Goal: Task Accomplishment & Management: Manage account settings

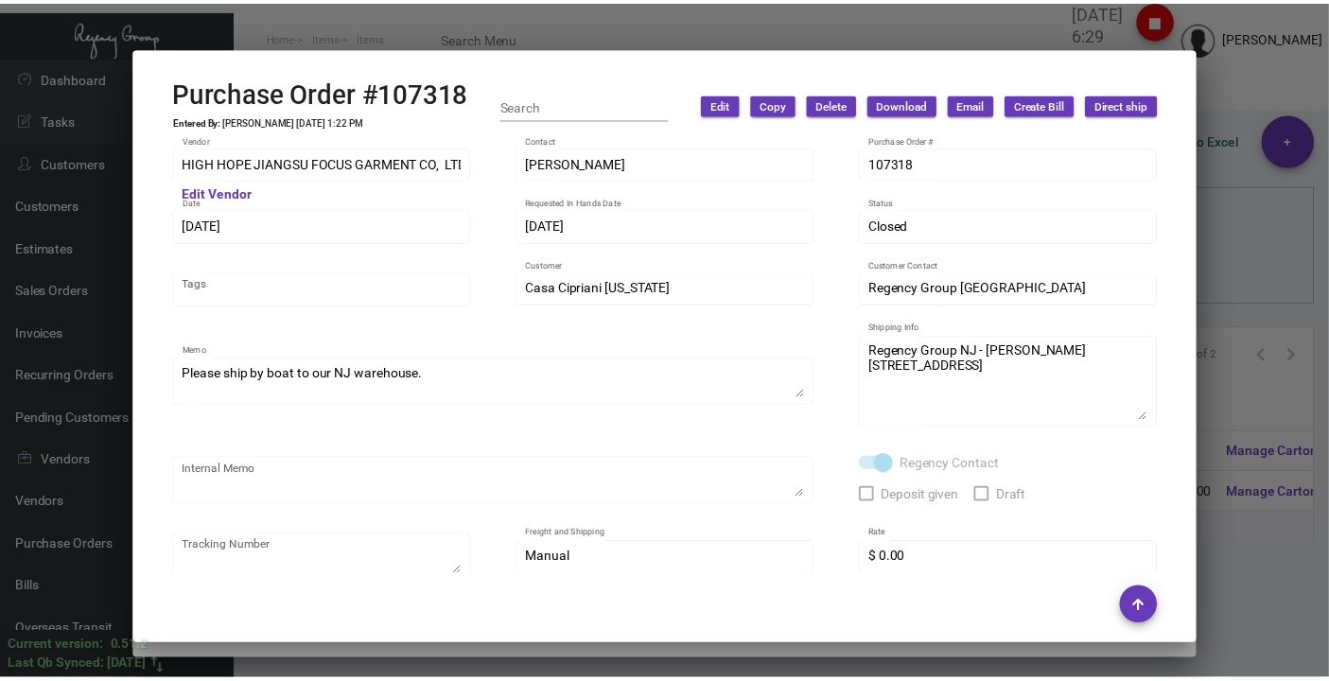
scroll to position [420, 0]
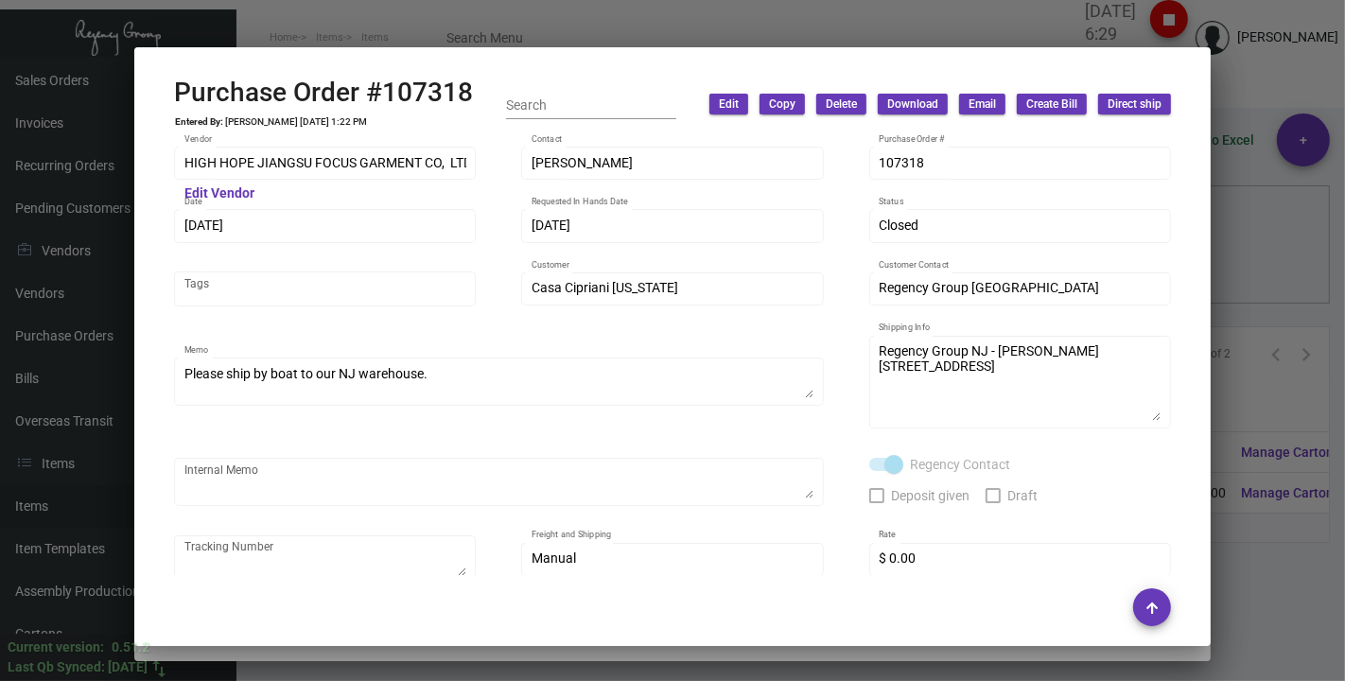
click at [439, 2] on div at bounding box center [672, 340] width 1345 height 681
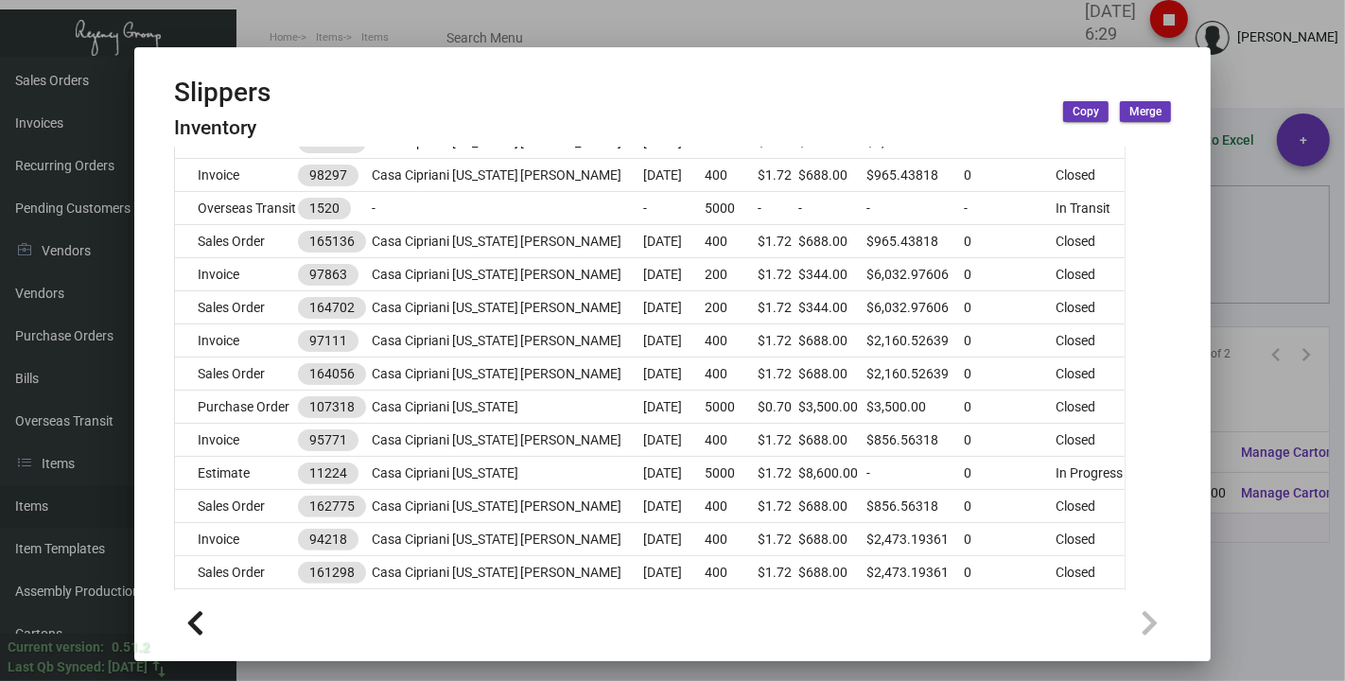
click at [421, 32] on div at bounding box center [672, 340] width 1345 height 681
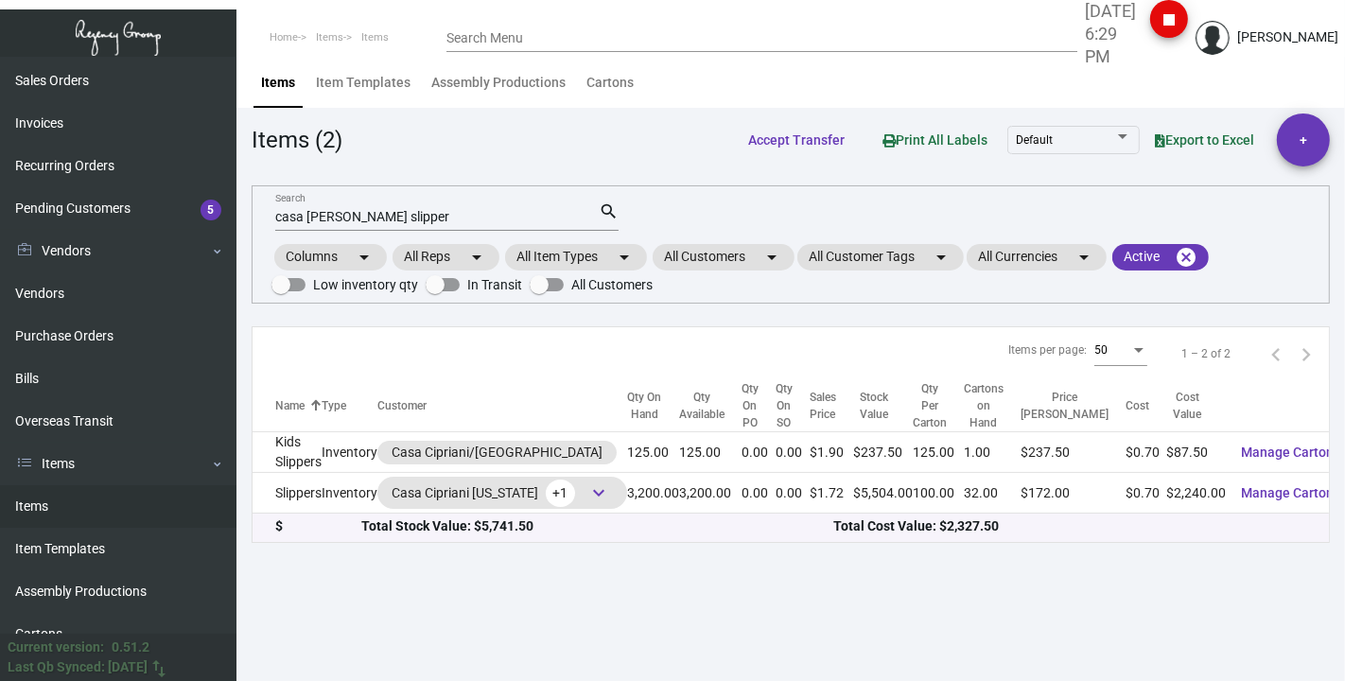
click at [416, 213] on input "casa [PERSON_NAME] slipper" at bounding box center [437, 217] width 324 height 15
type input "c"
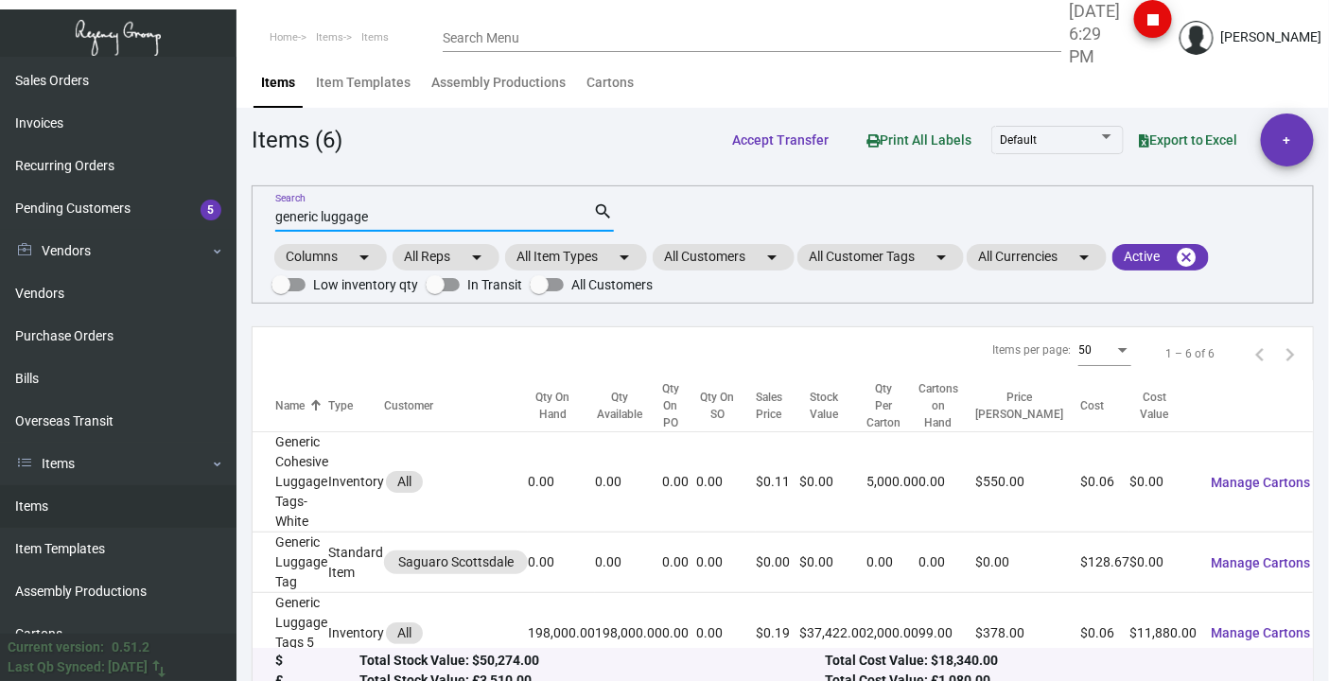
type input "generic luggage"
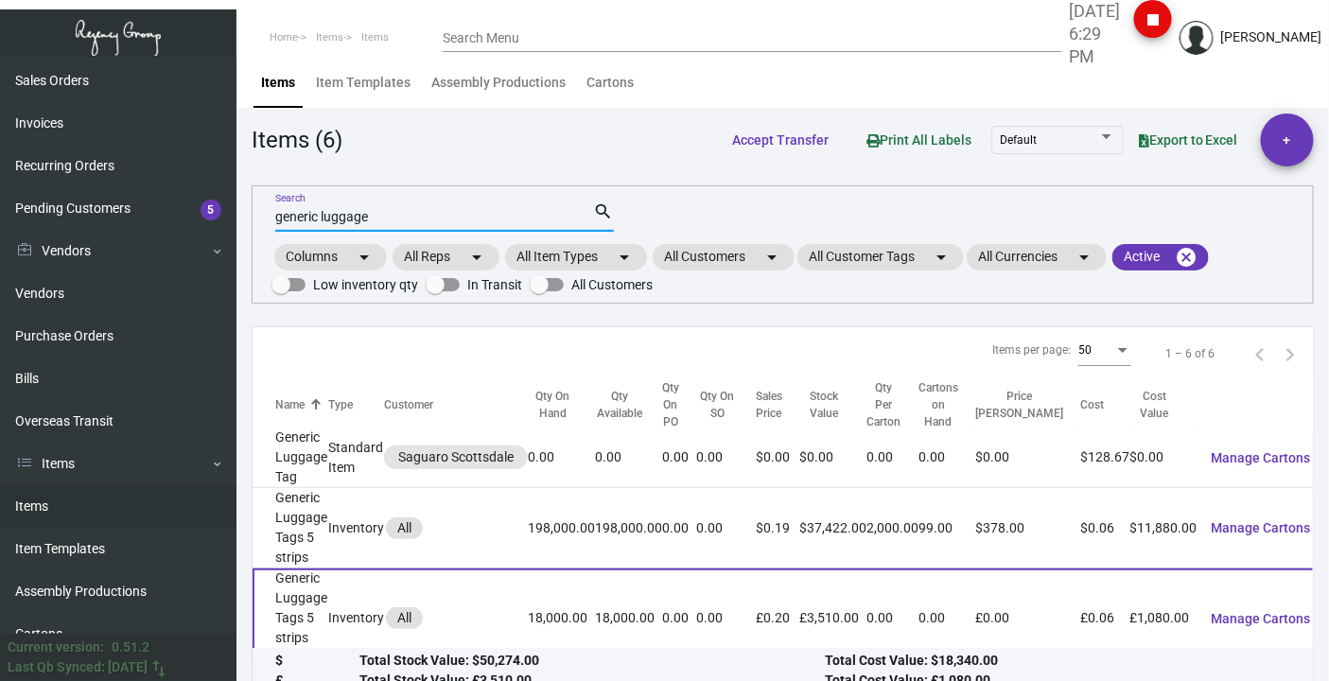
scroll to position [210, 0]
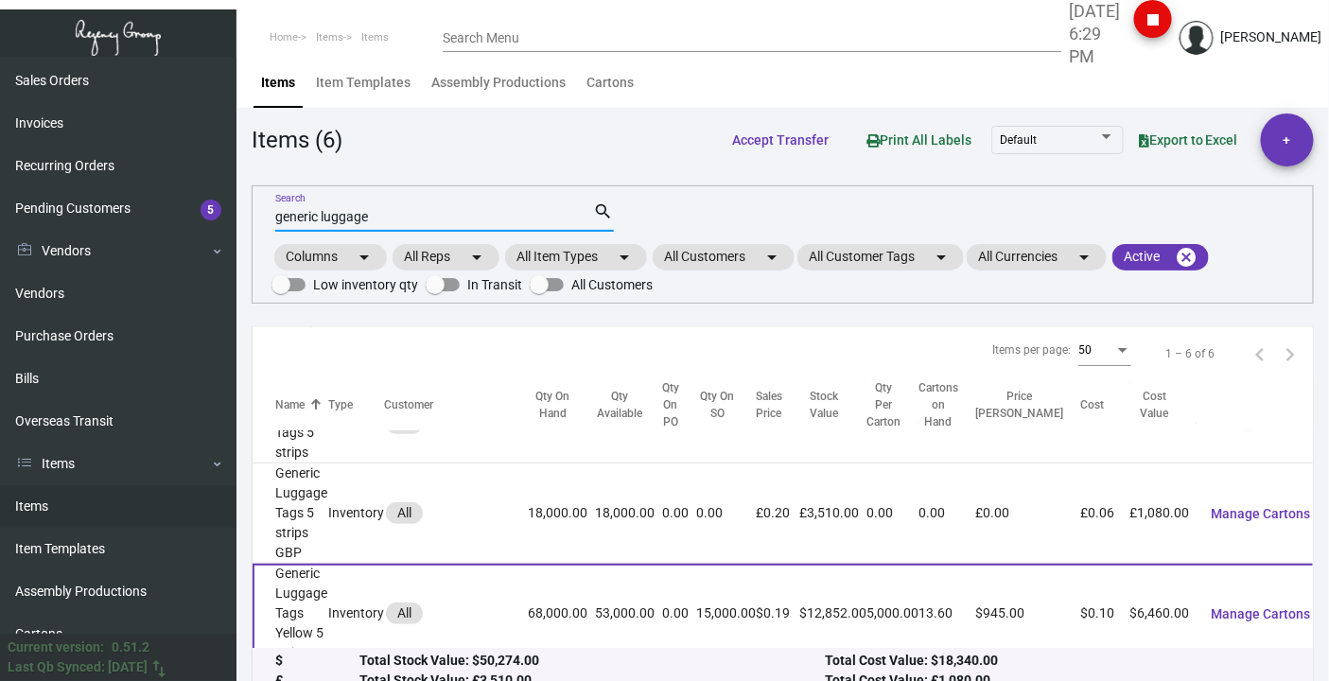
click at [313, 572] on td "Generic Luggage Tags Yellow 5 strips" at bounding box center [291, 614] width 76 height 100
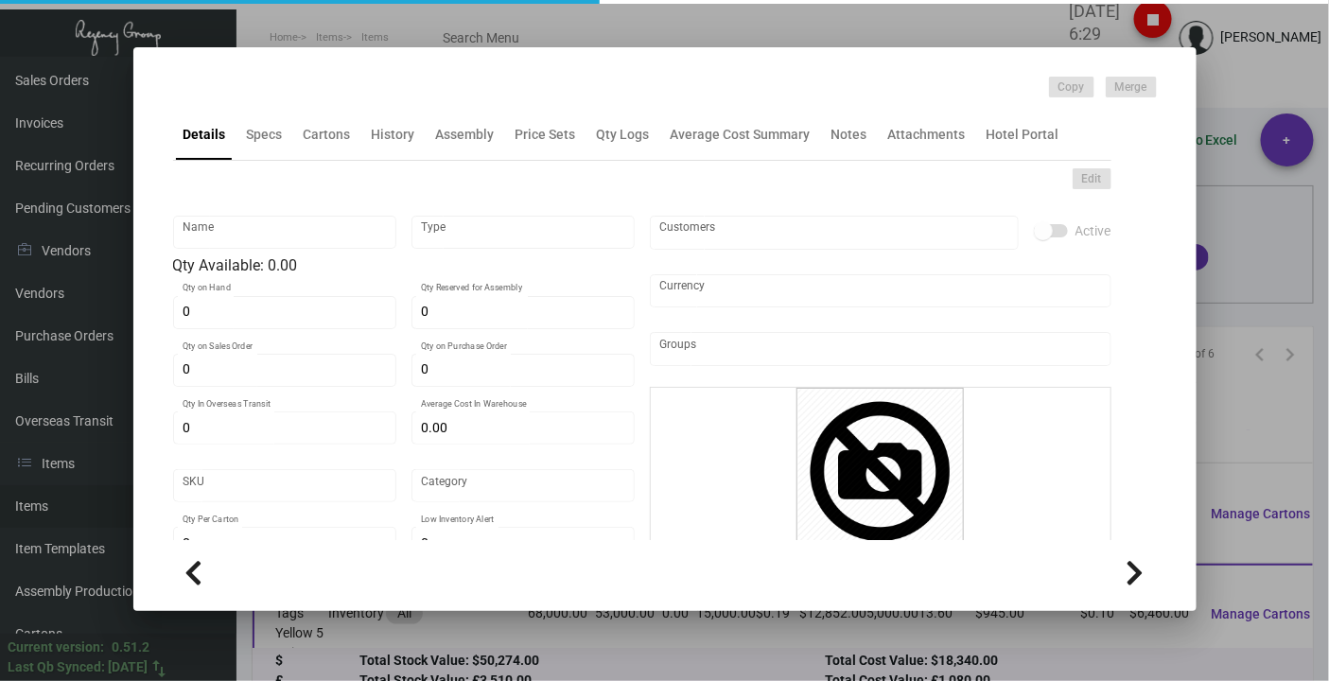
type input "Generic Luggage Tags Yellow 5 strips"
type input "Inventory"
type input "68,000"
type input "15,000"
type input "$ 0.40011"
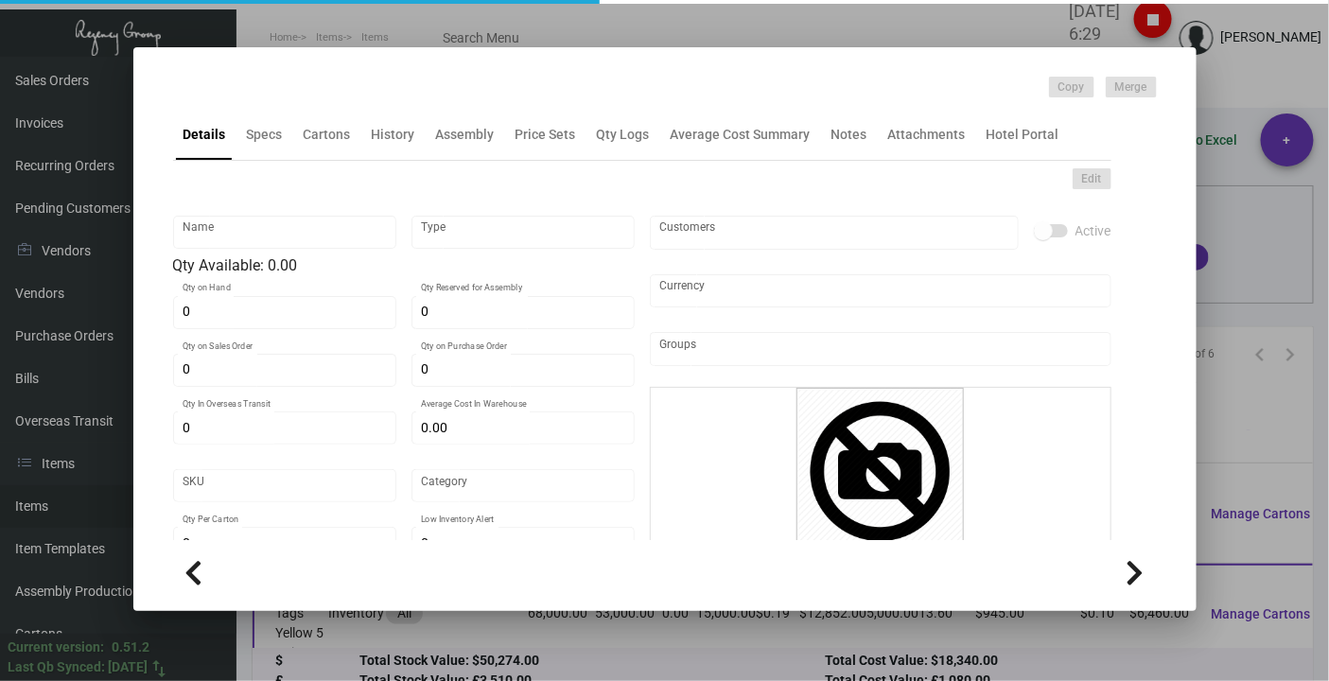
type input "2757"
type input "Standard"
type input "5,000"
type input "1"
type input "$ 0.095"
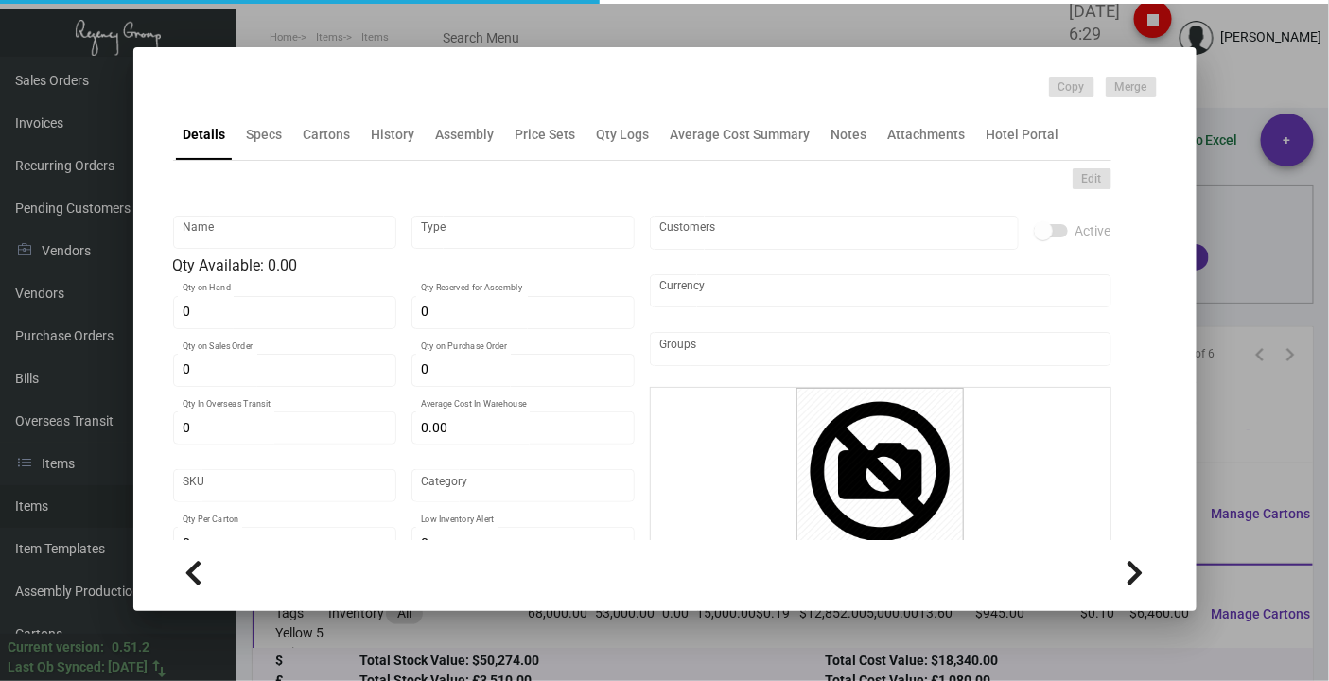
type input "$ 0.189"
type textarea "LUGGAGE TAGS: STOCK ITEM# P60300 WITH NUMBERING"
type textarea "Luggage Tags Yellow 5 strips"
checkbox input "true"
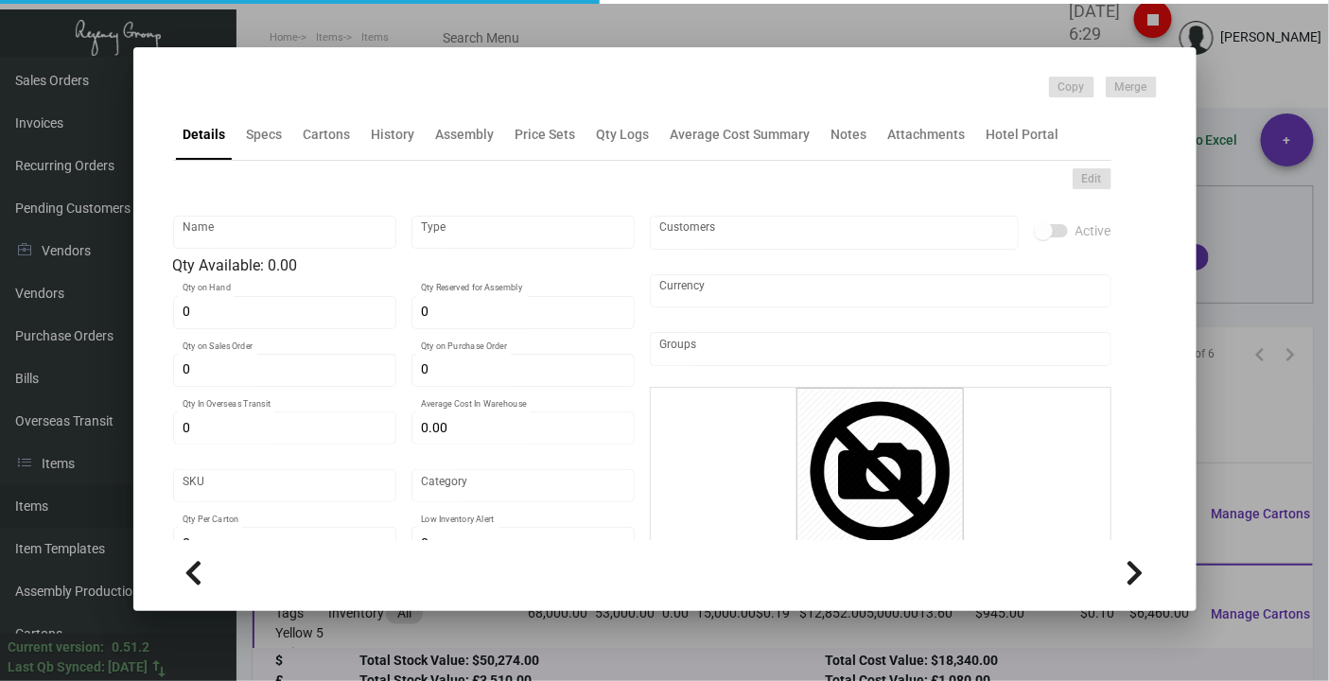
type input "United States Dollar $"
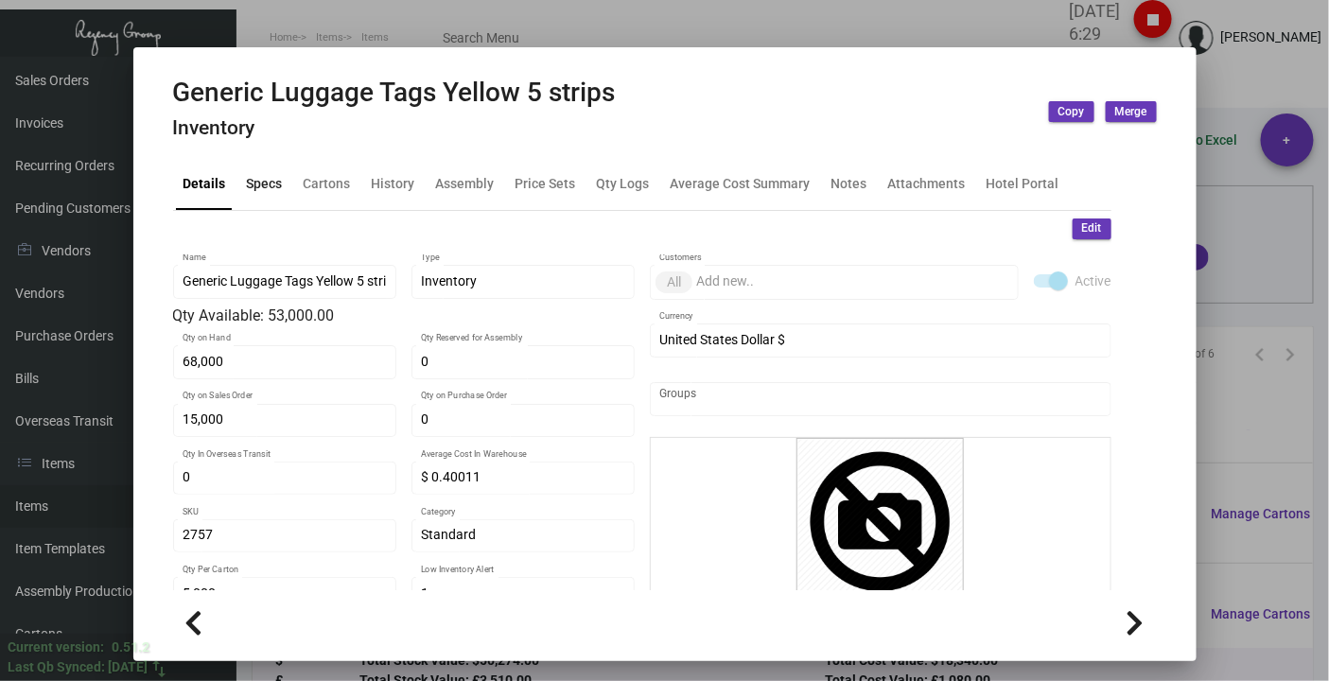
click at [256, 184] on div "Specs" at bounding box center [265, 184] width 36 height 20
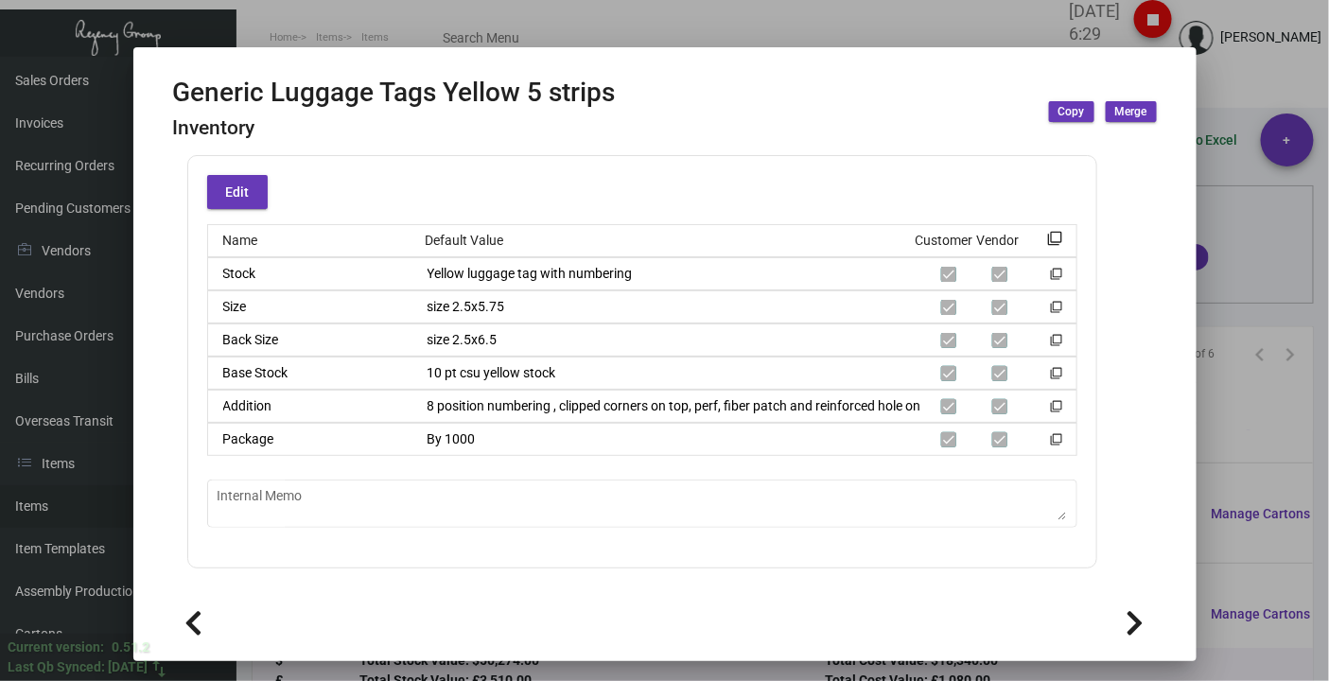
scroll to position [135, 0]
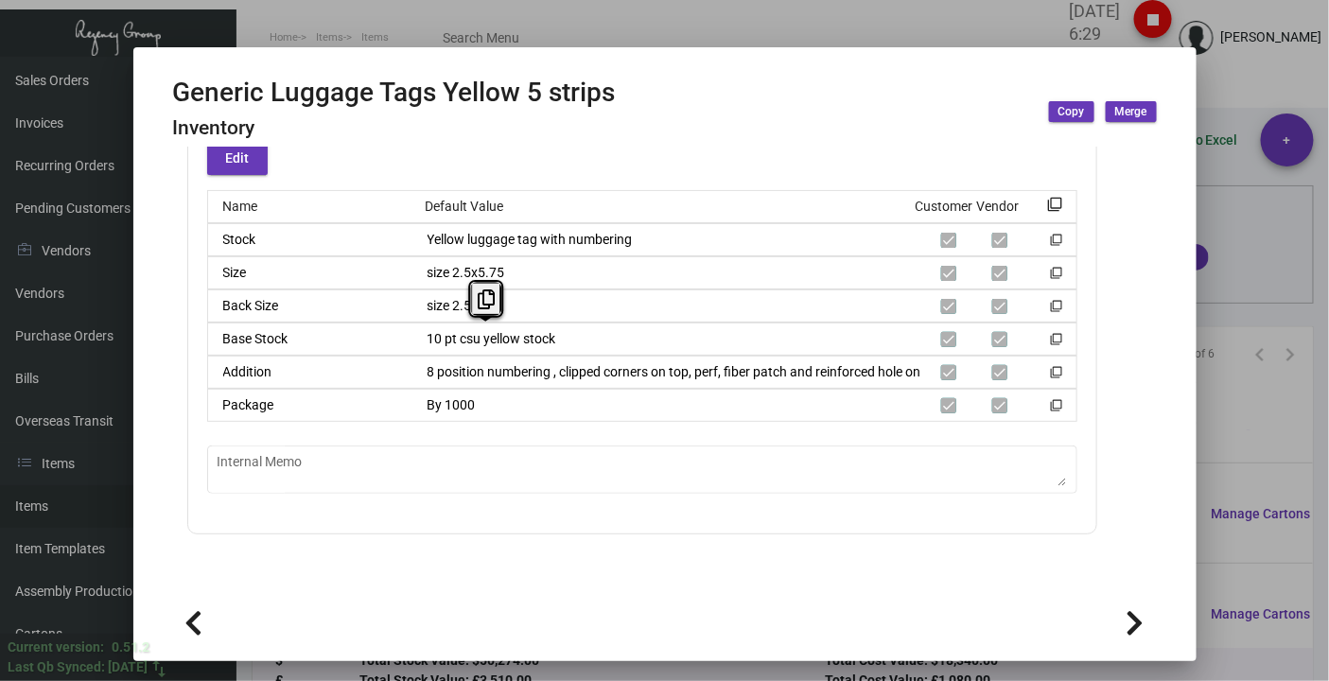
click at [412, 340] on div "10 pt csu yellow stock" at bounding box center [667, 339] width 511 height 20
click at [492, 294] on icon at bounding box center [486, 299] width 17 height 20
drag, startPoint x: 924, startPoint y: 587, endPoint x: 955, endPoint y: 559, distance: 40.9
click at [955, 559] on mat-tab-group "Details Specs Cartons History Assembly Price Sets Qty Logs Average Cost Summary…" at bounding box center [642, 369] width 984 height 443
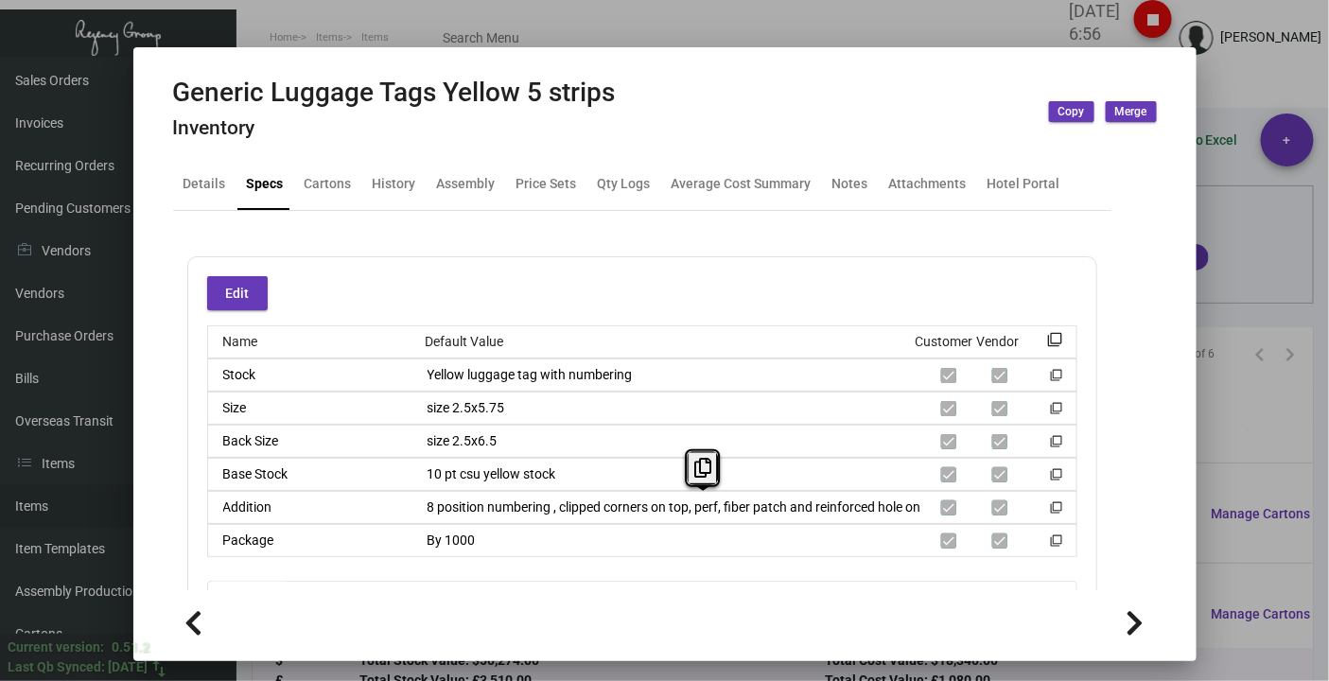
scroll to position [0, 69]
click at [953, 523] on div "Name Default Value Customer Vendor filter_none Stock Yellow luggage tag with nu…" at bounding box center [642, 441] width 870 height 232
click at [1254, 78] on div at bounding box center [664, 340] width 1329 height 681
